Goal: Check status: Check status

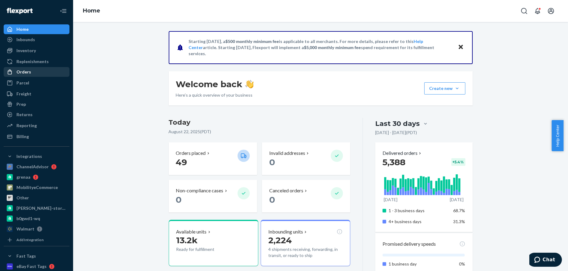
click at [23, 74] on div "Orders" at bounding box center [23, 72] width 15 height 6
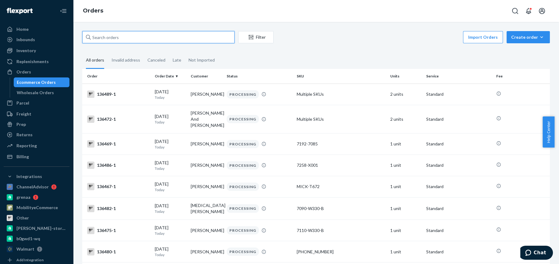
click at [130, 38] on input "text" at bounding box center [158, 37] width 152 height 12
type input "136124"
